Goal: Information Seeking & Learning: Learn about a topic

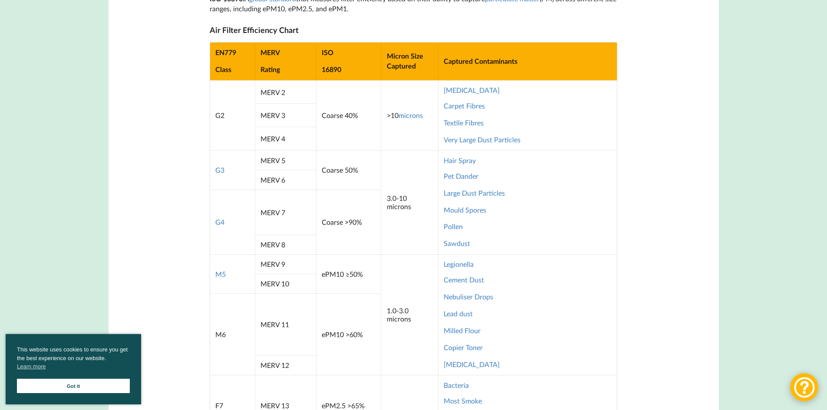
scroll to position [608, 0]
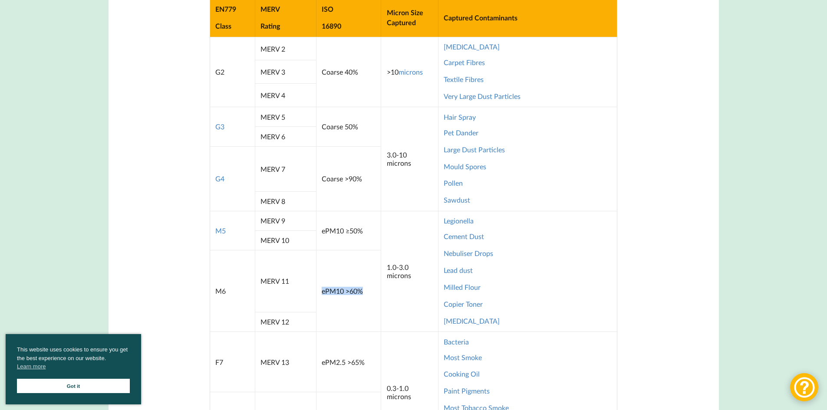
drag, startPoint x: 371, startPoint y: 296, endPoint x: 322, endPoint y: 293, distance: 49.1
click at [322, 293] on td "ePM10 >60%" at bounding box center [348, 291] width 65 height 82
click at [326, 315] on td "ePM10 >60%" at bounding box center [348, 291] width 65 height 82
click at [296, 298] on td "MERV 11" at bounding box center [285, 281] width 61 height 62
drag, startPoint x: 261, startPoint y: 281, endPoint x: 307, endPoint y: 326, distance: 64.5
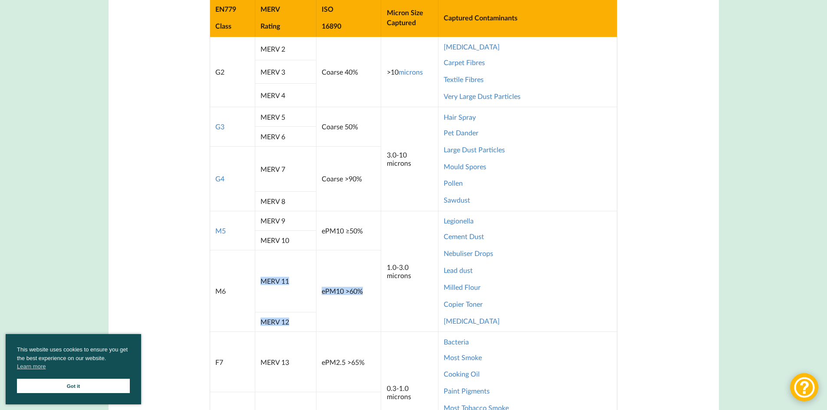
click at [307, 326] on tbody "EN779 Class MERV Rating ISO 16890 Micron Size Captured Captured Contaminants G2…" at bounding box center [413, 261] width 407 height 524
click at [307, 326] on td "MERV 12" at bounding box center [285, 322] width 61 height 20
click at [289, 294] on td "MERV 11" at bounding box center [285, 281] width 61 height 62
click at [283, 287] on td "MERV 11" at bounding box center [285, 281] width 61 height 62
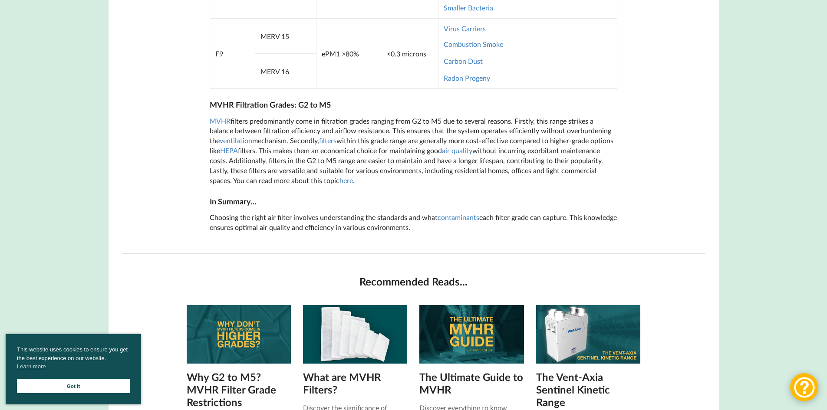
scroll to position [781, 0]
